Goal: Contribute content: Add original content to the website for others to see

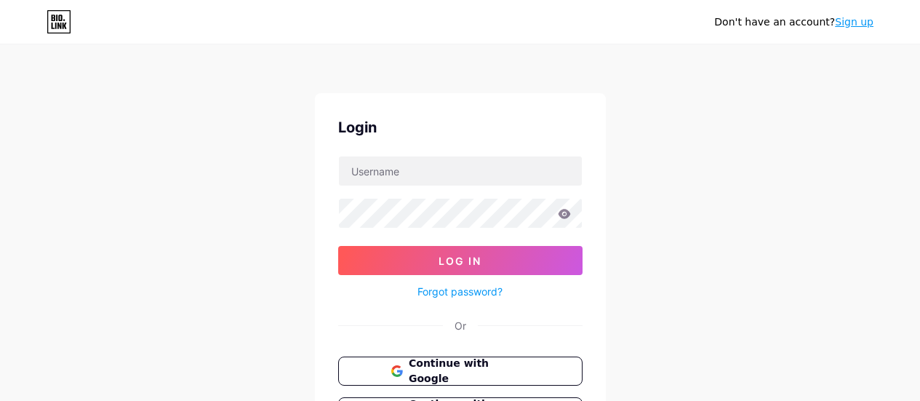
click at [422, 180] on input "text" at bounding box center [460, 170] width 243 height 29
type input "[PERSON_NAME][EMAIL_ADDRESS][DOMAIN_NAME]"
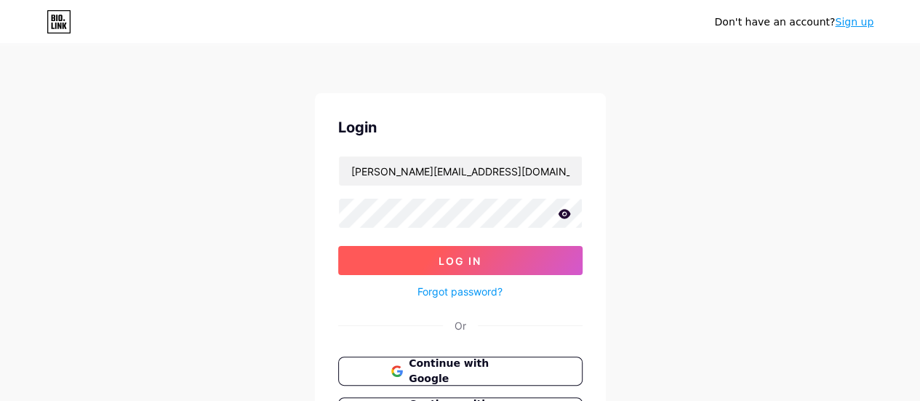
click at [467, 260] on span "Log In" at bounding box center [460, 261] width 43 height 12
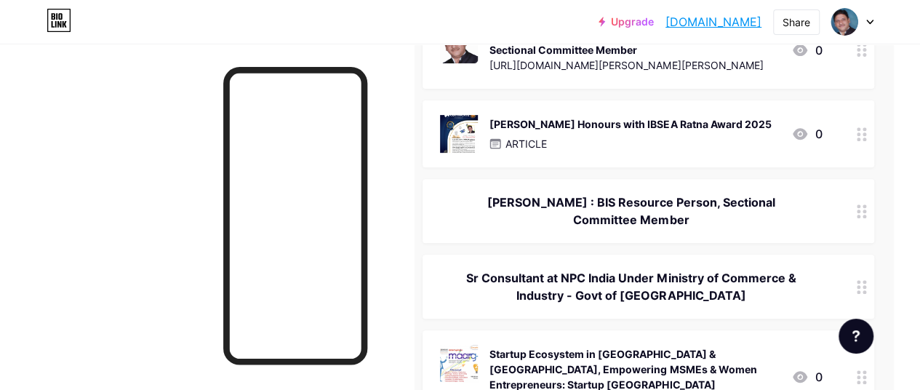
scroll to position [0, 26]
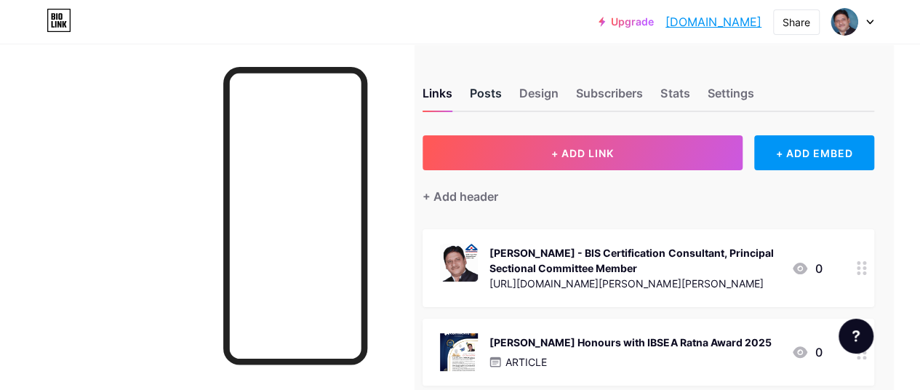
click at [482, 85] on div "Posts" at bounding box center [486, 97] width 32 height 26
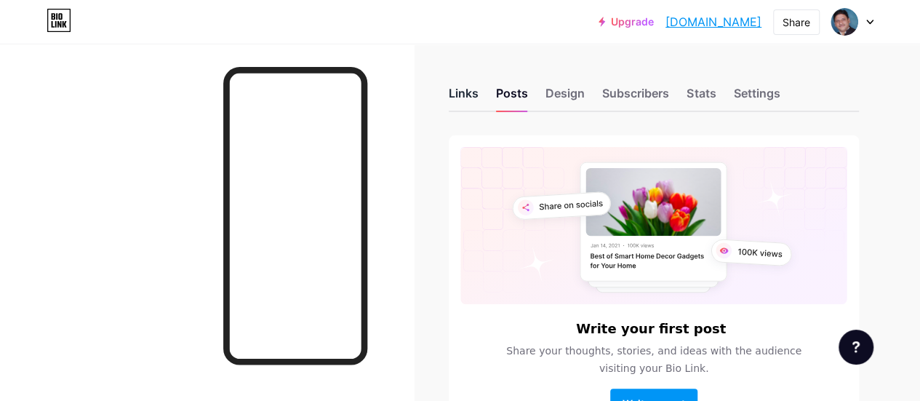
click at [470, 97] on div "Links" at bounding box center [464, 97] width 30 height 26
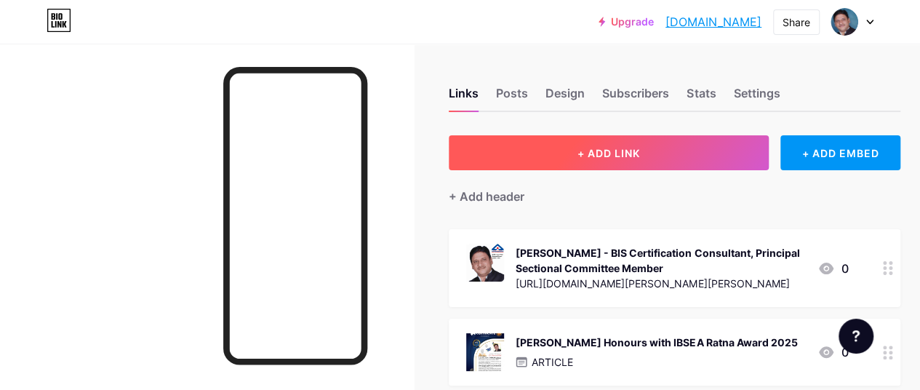
click at [607, 151] on span "+ ADD LINK" at bounding box center [609, 153] width 63 height 12
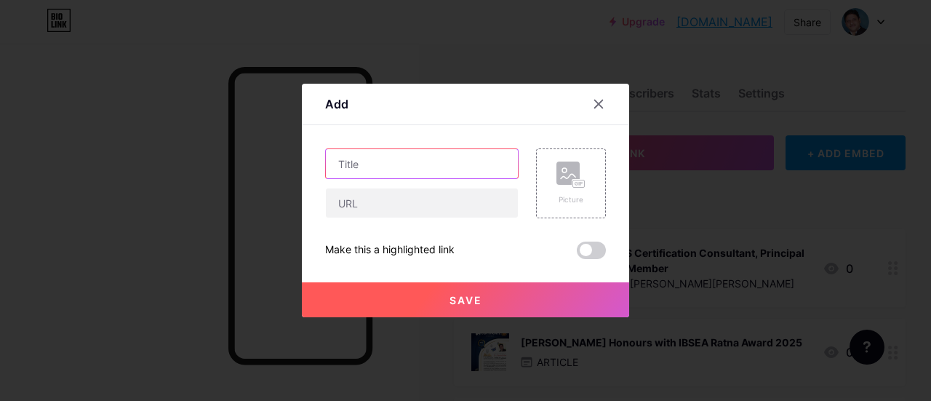
click at [435, 166] on input "text" at bounding box center [422, 163] width 192 height 29
click at [386, 172] on input "text" at bounding box center [422, 163] width 192 height 29
paste input "[PERSON_NAME] inspires at Illuminate IIT Bombay Workshop in [GEOGRAPHIC_DATA]"
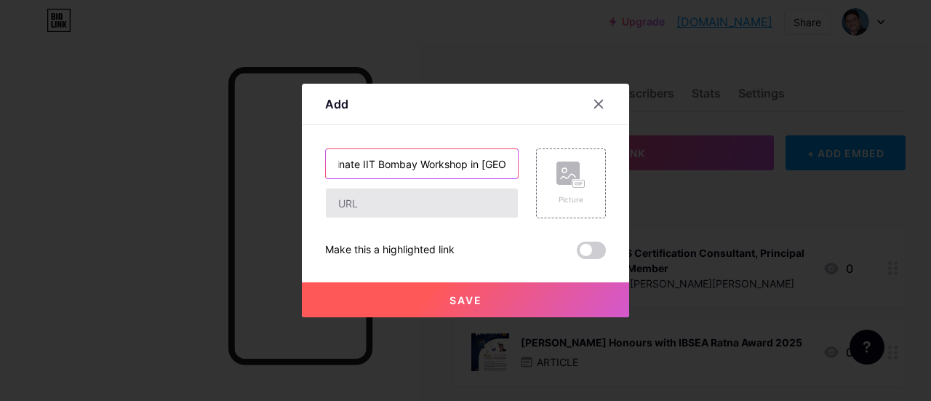
type input "[PERSON_NAME] inspires at Illuminate IIT Bombay Workshop in [GEOGRAPHIC_DATA]"
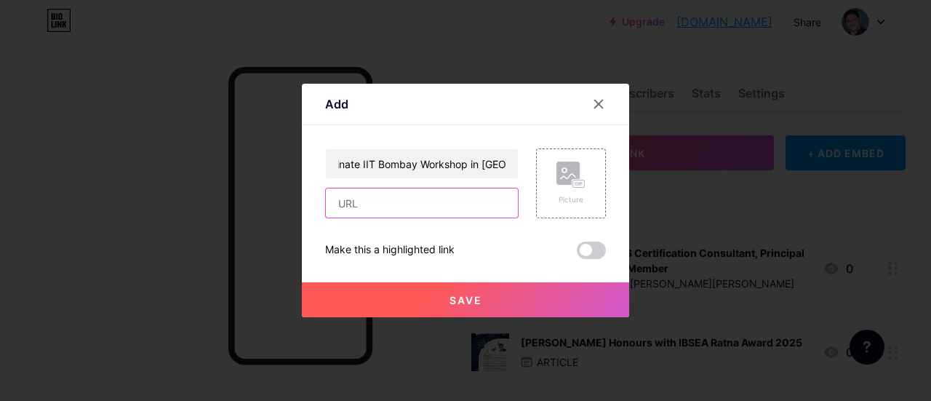
scroll to position [0, 0]
click at [383, 203] on input "text" at bounding box center [422, 202] width 192 height 29
click at [403, 198] on input "text" at bounding box center [422, 202] width 192 height 29
paste input "[URL][DOMAIN_NAME][PERSON_NAME][PERSON_NAME]"
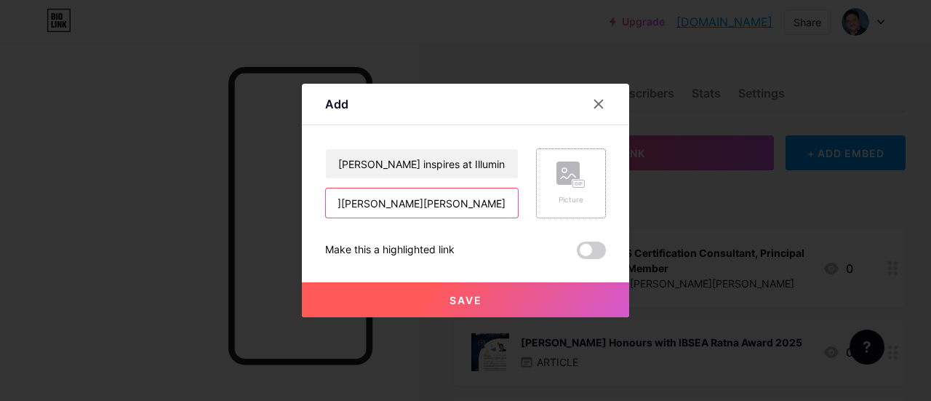
type input "[URL][DOMAIN_NAME][PERSON_NAME][PERSON_NAME]"
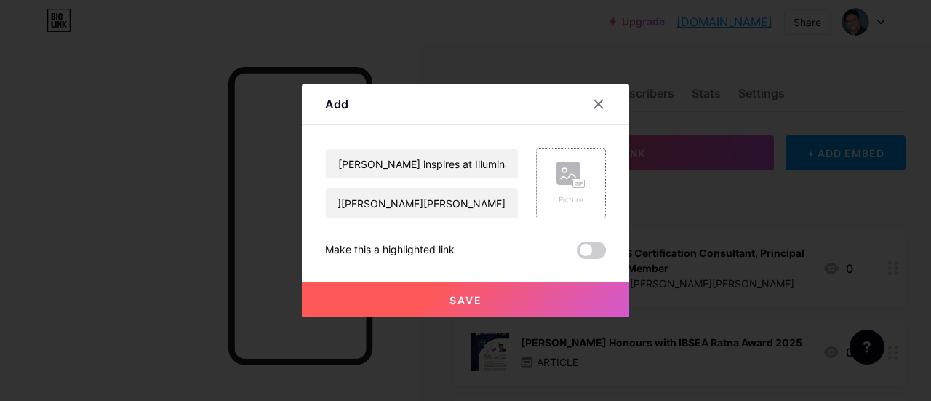
click at [578, 190] on div "Picture" at bounding box center [571, 184] width 29 height 44
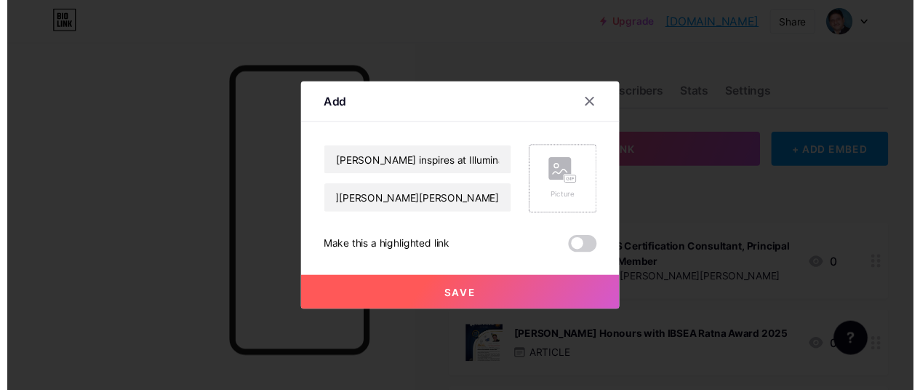
scroll to position [0, 0]
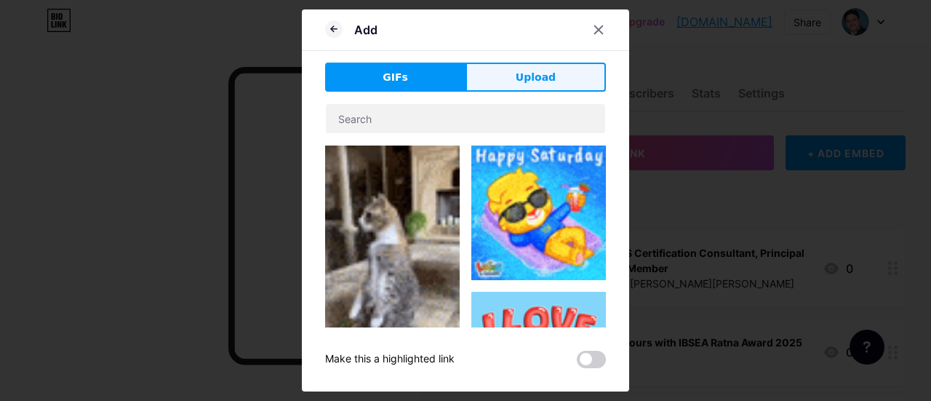
click at [537, 72] on span "Upload" at bounding box center [536, 77] width 40 height 15
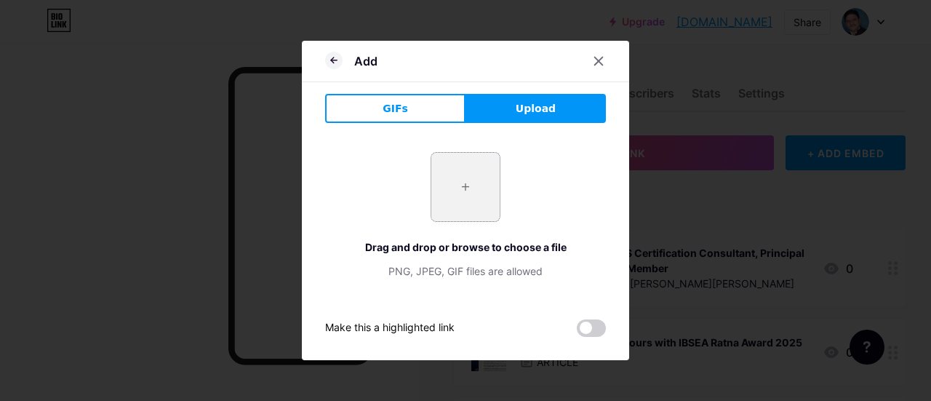
click at [464, 191] on input "file" at bounding box center [465, 187] width 68 height 68
type input "C:\fakepath\[PERSON_NAME] Illuminates Full Day Entrepreneurship NEC Workshop by…"
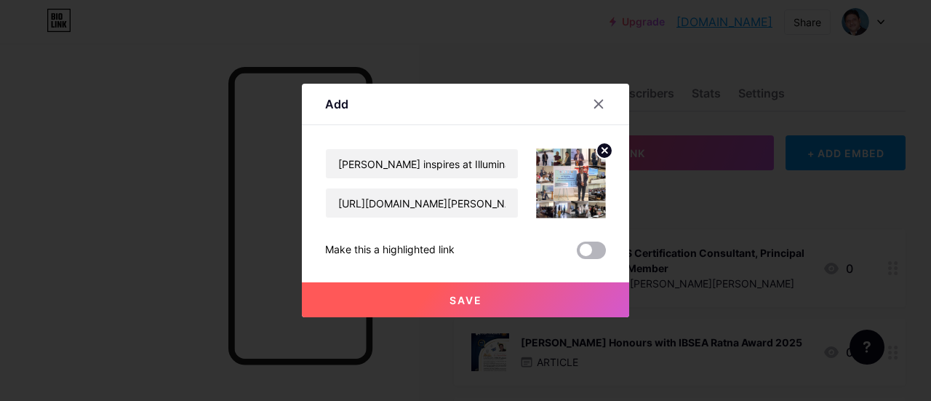
click at [598, 247] on span at bounding box center [591, 250] width 29 height 17
click at [577, 254] on input "checkbox" at bounding box center [577, 254] width 0 height 0
click at [481, 294] on span "Save" at bounding box center [466, 300] width 33 height 12
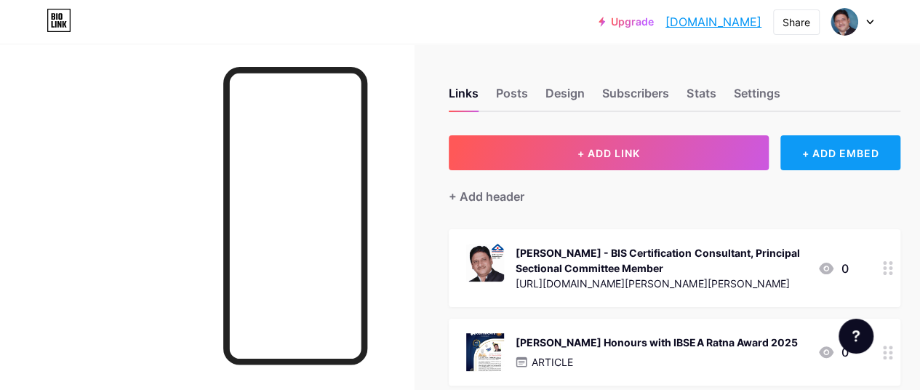
click at [858, 147] on div "+ ADD EMBED" at bounding box center [841, 152] width 120 height 35
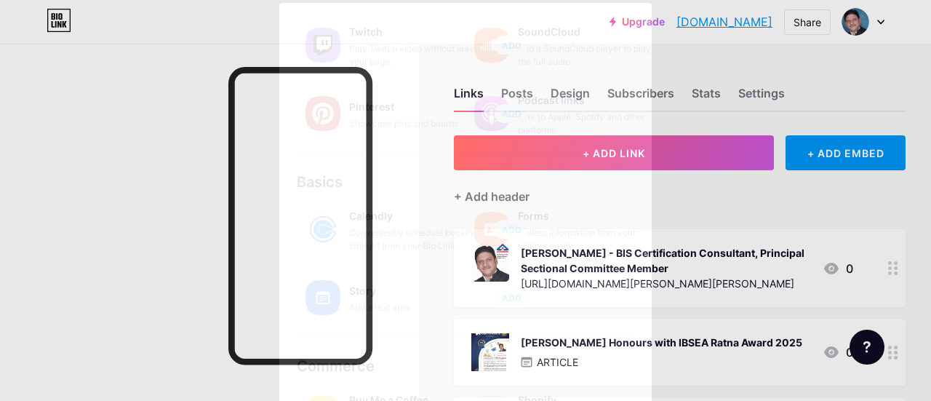
scroll to position [332, 0]
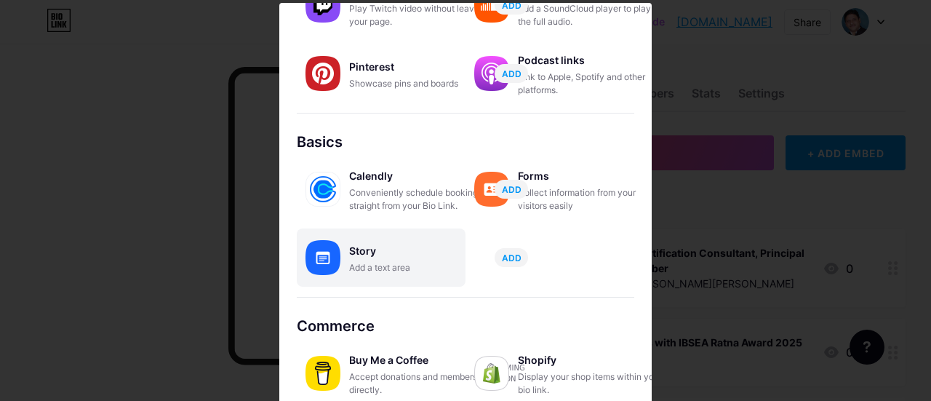
click at [359, 253] on div "Story" at bounding box center [422, 251] width 146 height 20
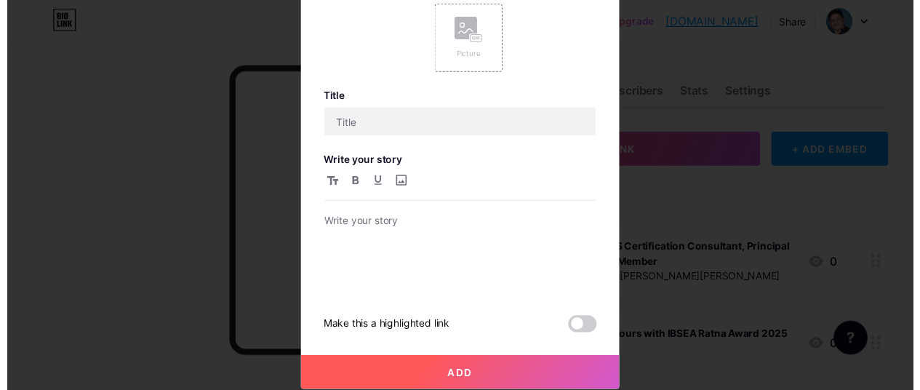
scroll to position [0, 0]
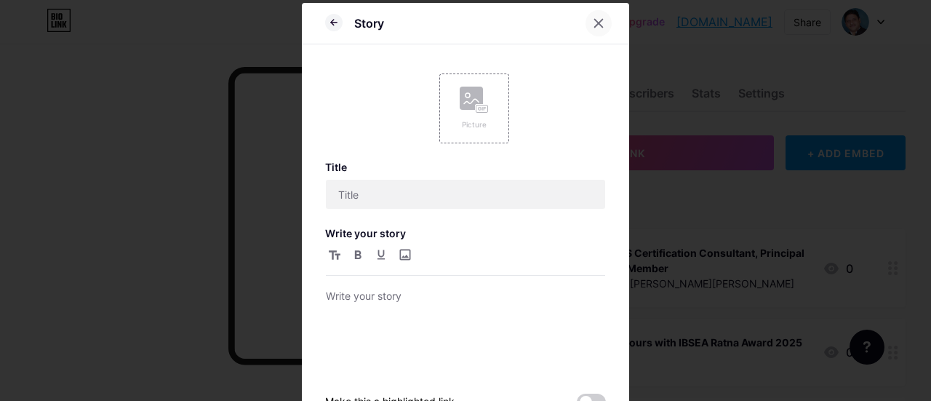
click at [594, 21] on icon at bounding box center [599, 23] width 12 height 12
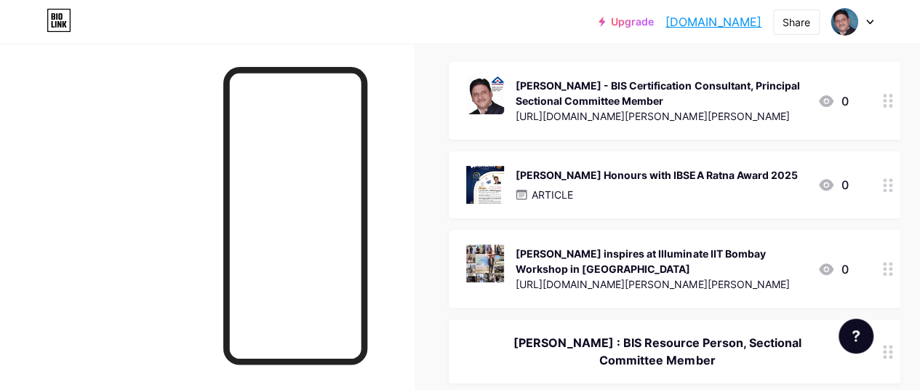
scroll to position [169, 0]
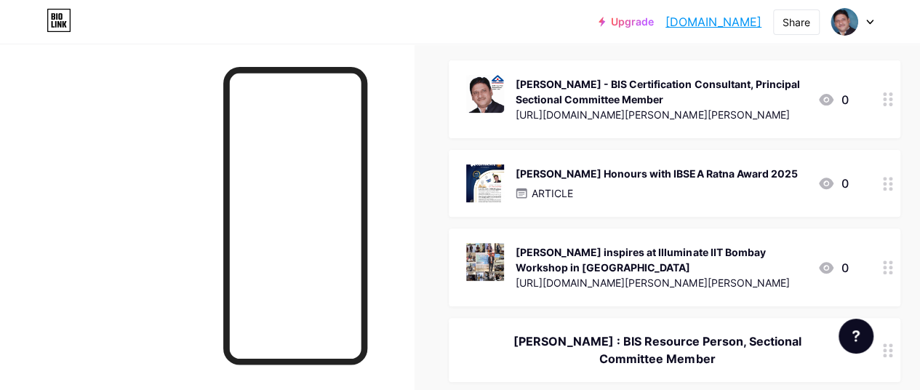
click at [570, 254] on div "[PERSON_NAME] inspires at Illuminate IIT Bombay Workshop in [GEOGRAPHIC_DATA]" at bounding box center [661, 259] width 290 height 31
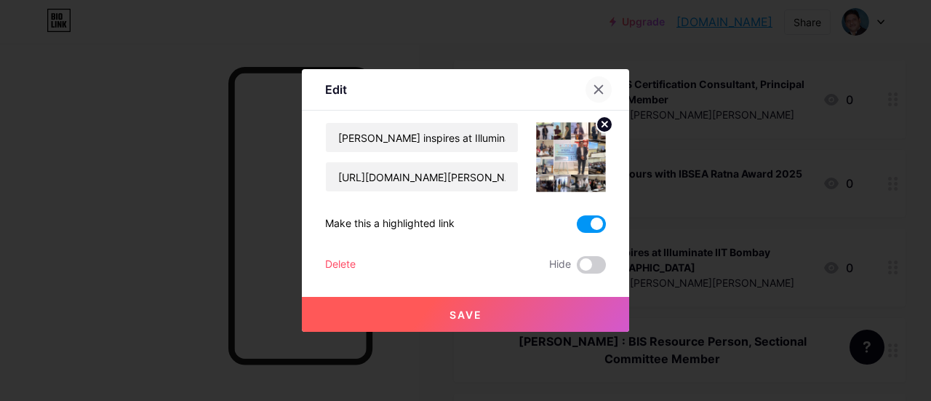
click at [598, 85] on icon at bounding box center [599, 90] width 12 height 12
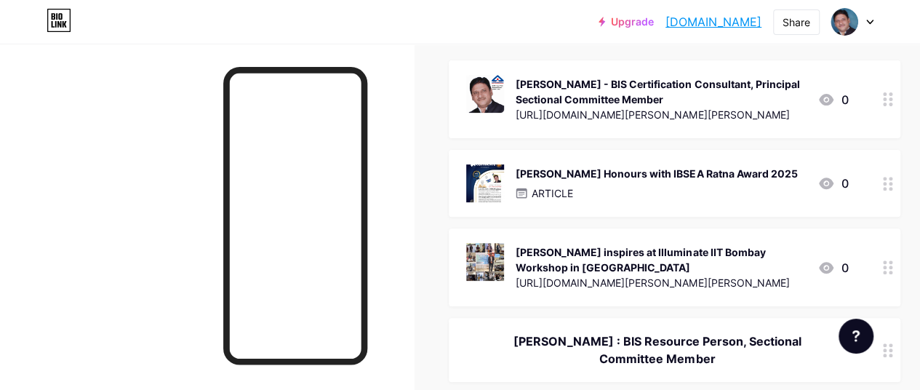
click at [867, 23] on icon at bounding box center [870, 22] width 7 height 5
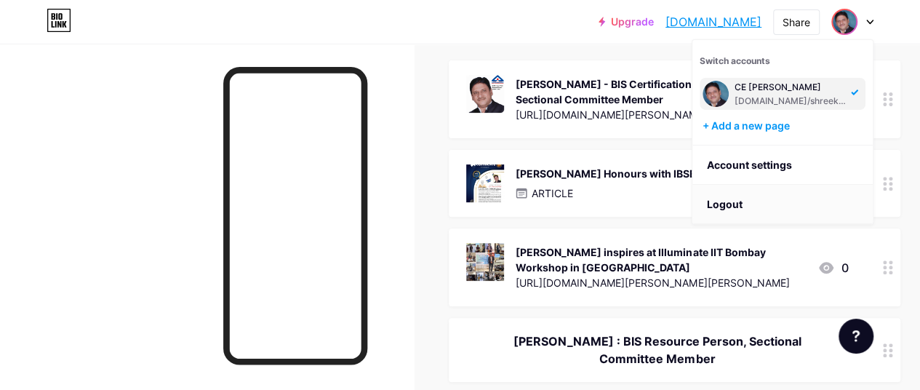
click at [746, 195] on li "Logout" at bounding box center [783, 204] width 180 height 39
